Goal: Task Accomplishment & Management: Use online tool/utility

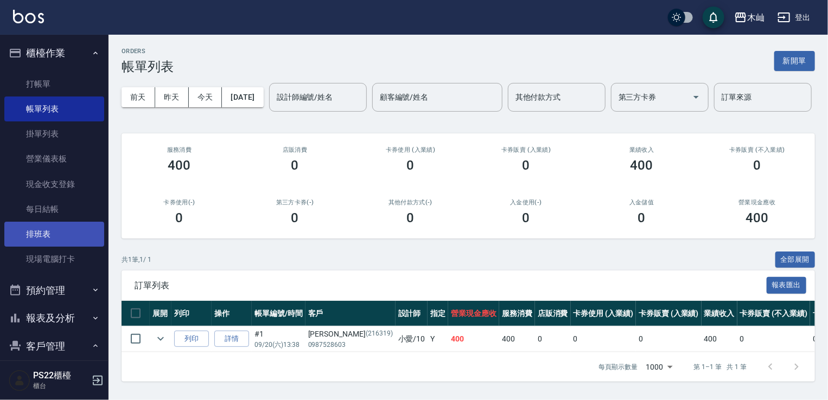
click at [41, 237] on link "排班表" at bounding box center [54, 234] width 100 height 25
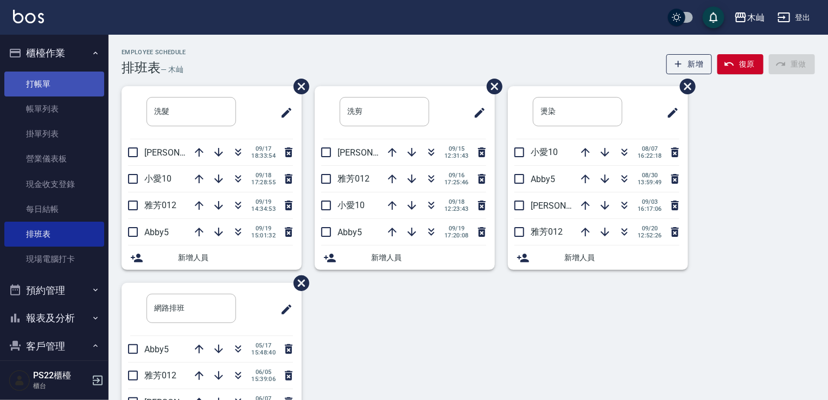
click at [33, 74] on link "打帳單" at bounding box center [54, 84] width 100 height 25
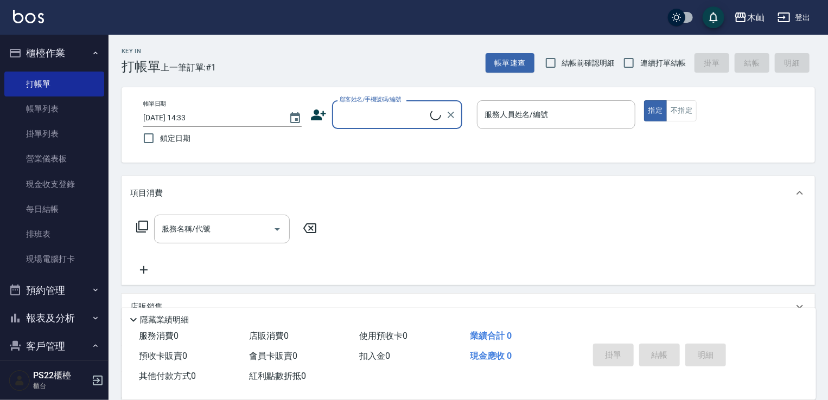
click at [369, 107] on input "顧客姓名/手機號碼/編號" at bounding box center [383, 114] width 93 height 19
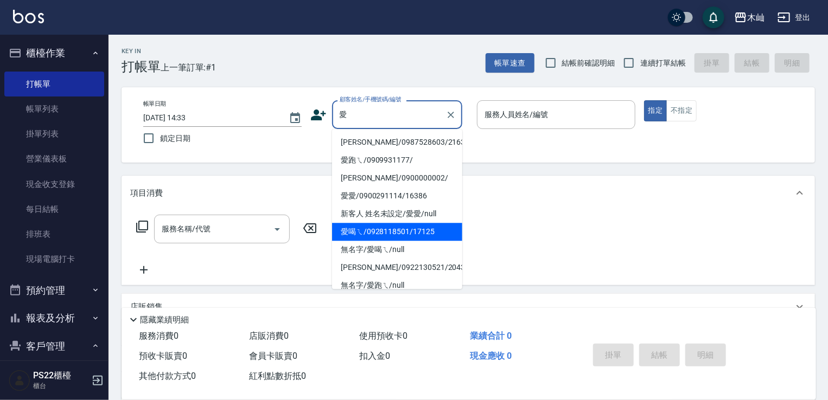
click at [376, 239] on li "愛喝ㄟ/0928118501/17125" at bounding box center [397, 232] width 130 height 18
type input "愛喝ㄟ/0928118501/17125"
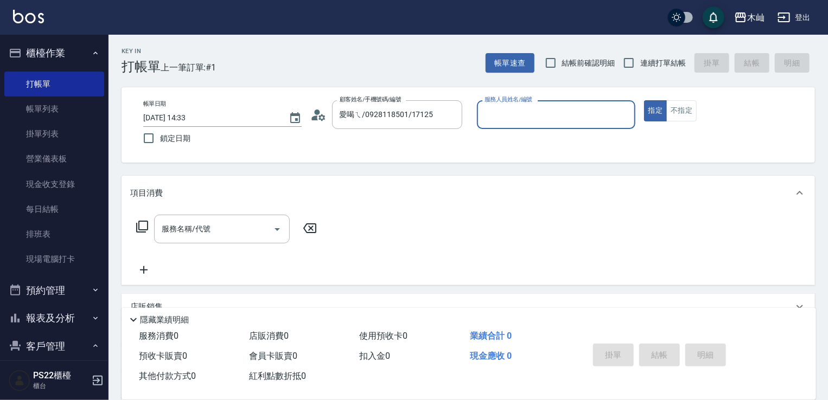
type input "小愛-10"
click at [241, 240] on div "服務名稱/代號" at bounding box center [222, 229] width 136 height 29
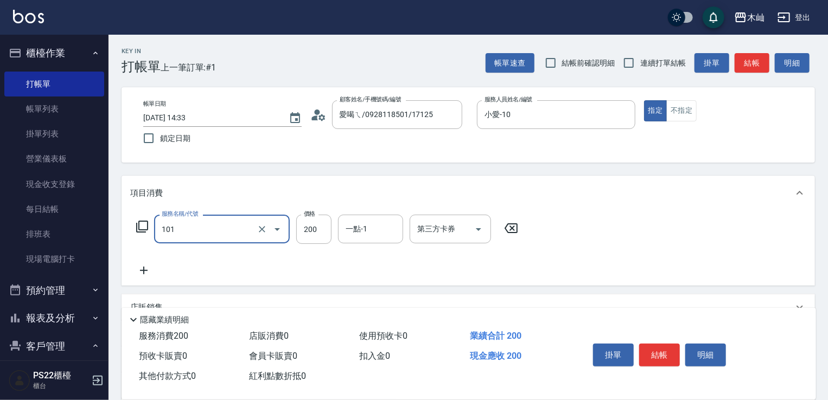
type input "洗髮(101)"
type input "300"
click at [665, 345] on button "結帳" at bounding box center [659, 355] width 41 height 23
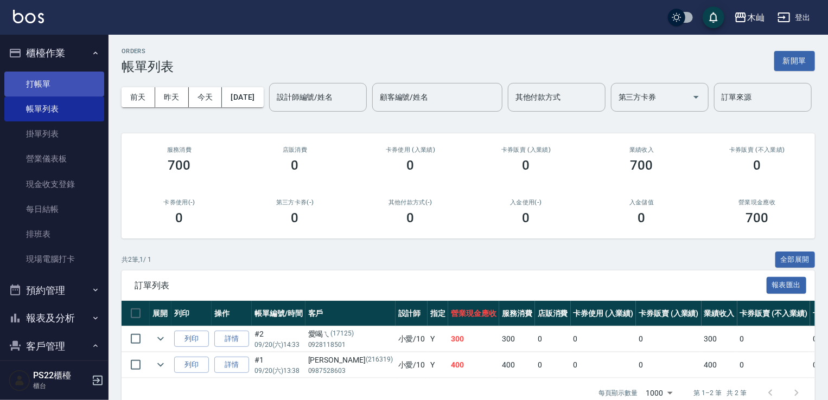
click at [52, 81] on link "打帳單" at bounding box center [54, 84] width 100 height 25
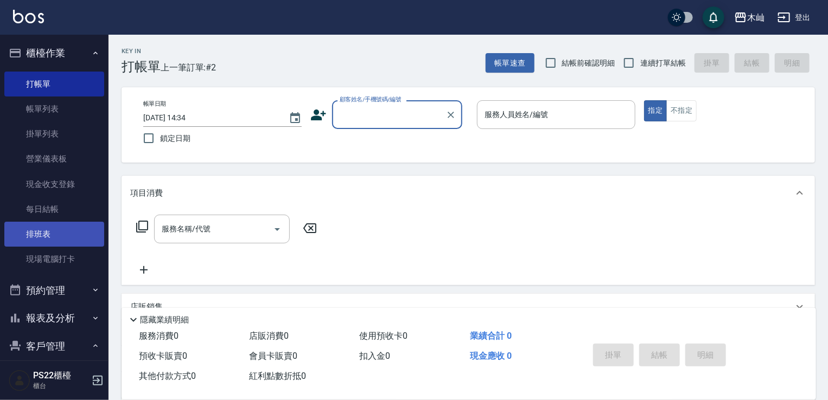
click at [66, 224] on link "排班表" at bounding box center [54, 234] width 100 height 25
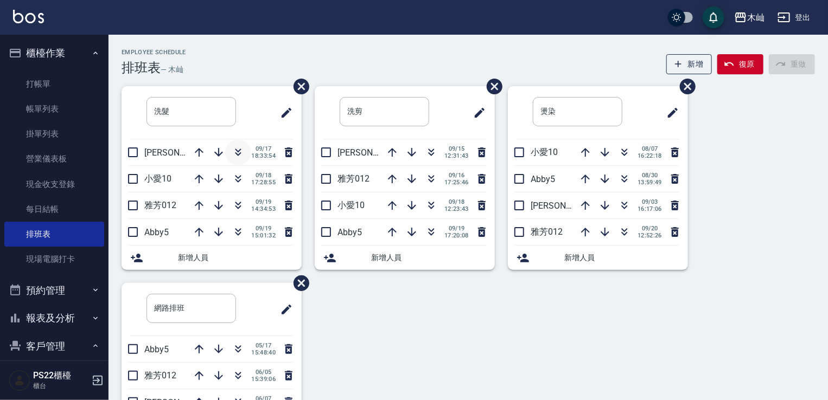
click at [240, 151] on icon "button" at bounding box center [238, 152] width 13 height 13
click at [239, 151] on icon "button" at bounding box center [238, 152] width 13 height 13
click at [238, 148] on icon "button" at bounding box center [238, 152] width 13 height 13
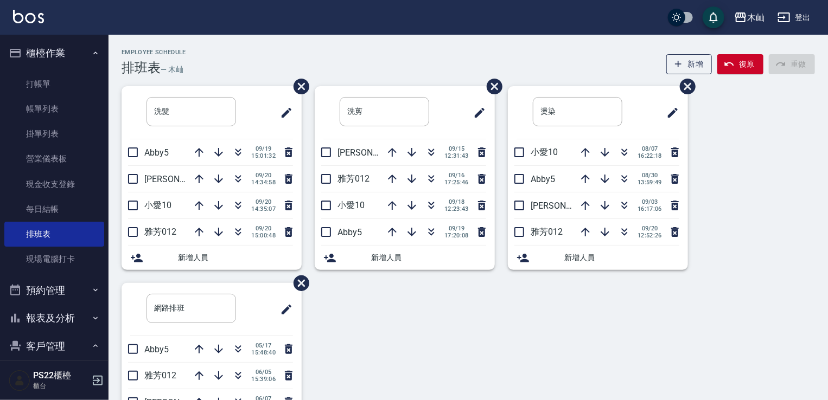
click at [341, 170] on li "雅芳012 [DATE] 17:25:46" at bounding box center [405, 179] width 180 height 26
click at [195, 228] on icon "button" at bounding box center [199, 232] width 13 height 13
click at [195, 232] on icon "button" at bounding box center [199, 232] width 9 height 9
click at [198, 198] on button "button" at bounding box center [199, 206] width 26 height 26
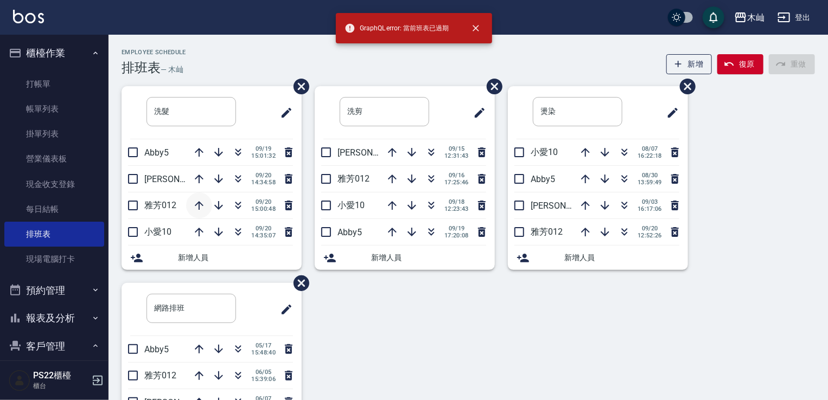
click at [198, 205] on icon "button" at bounding box center [199, 205] width 13 height 13
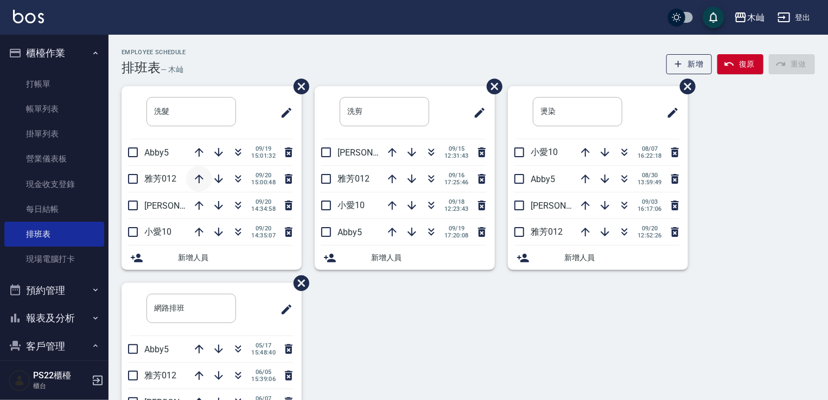
click at [205, 173] on icon "button" at bounding box center [199, 179] width 13 height 13
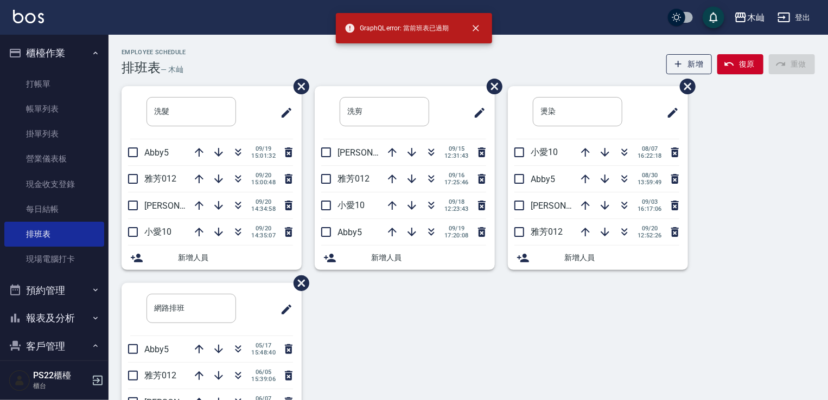
click at [205, 173] on icon "button" at bounding box center [199, 179] width 13 height 13
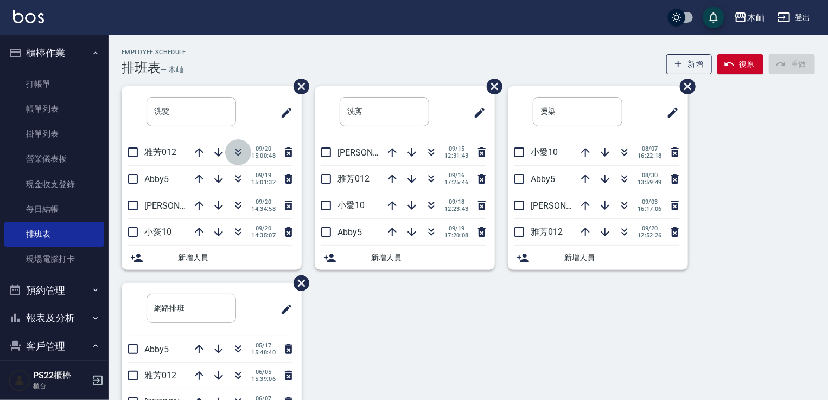
click at [245, 161] on button "button" at bounding box center [238, 152] width 26 height 26
click at [245, 155] on button "button" at bounding box center [238, 152] width 26 height 26
click at [206, 207] on button "button" at bounding box center [219, 206] width 26 height 26
click at [203, 207] on icon "button" at bounding box center [199, 205] width 13 height 13
